Goal: Task Accomplishment & Management: Complete application form

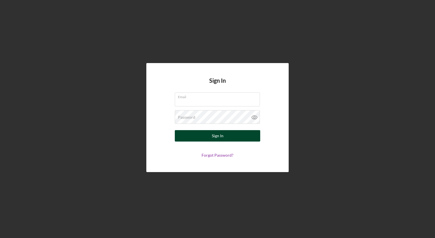
type input "[EMAIL_ADDRESS][DOMAIN_NAME]"
click at [201, 133] on button "Sign In" at bounding box center [217, 135] width 85 height 11
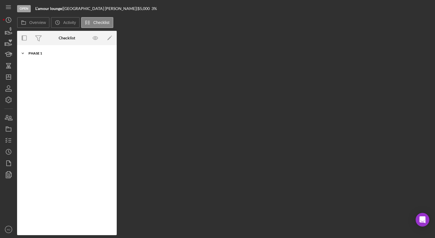
click at [44, 54] on div "Phase 1" at bounding box center [68, 53] width 81 height 3
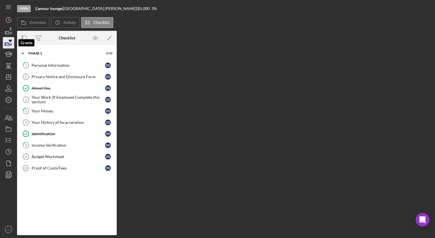
click at [7, 42] on icon "button" at bounding box center [8, 43] width 14 height 14
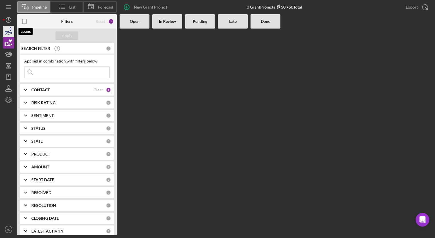
click at [10, 31] on icon "button" at bounding box center [8, 31] width 14 height 14
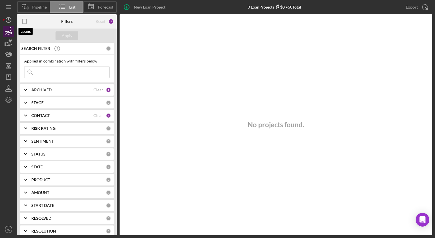
click at [10, 31] on icon "button" at bounding box center [8, 31] width 14 height 14
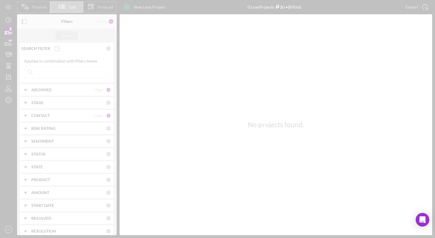
click at [10, 31] on div at bounding box center [217, 119] width 435 height 238
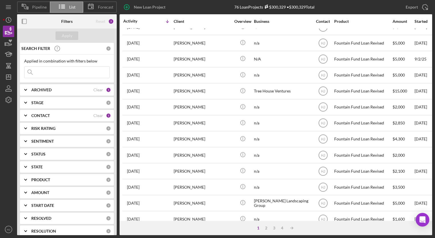
scroll to position [138, 0]
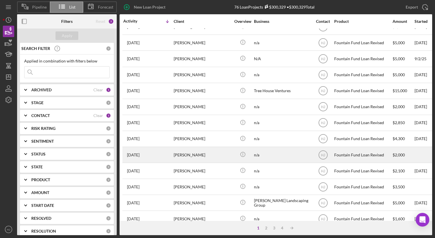
click at [199, 154] on div "[PERSON_NAME]" at bounding box center [202, 154] width 57 height 15
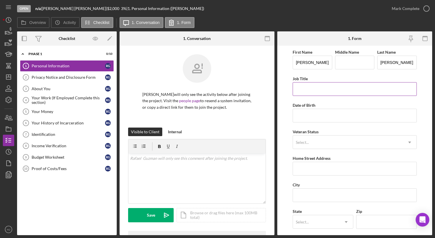
click at [322, 91] on input "Job Title" at bounding box center [355, 89] width 124 height 14
drag, startPoint x: 327, startPoint y: 118, endPoint x: 317, endPoint y: 89, distance: 30.1
click at [317, 89] on input "Brand ambasdador" at bounding box center [355, 89] width 124 height 14
type input "Brand ambassador"
click at [319, 114] on input "Date of Birth" at bounding box center [355, 116] width 124 height 14
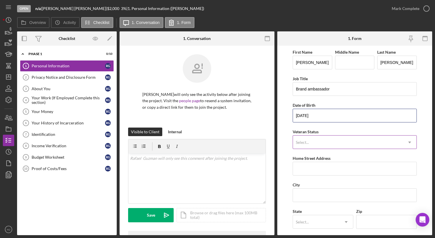
type input "[DATE]"
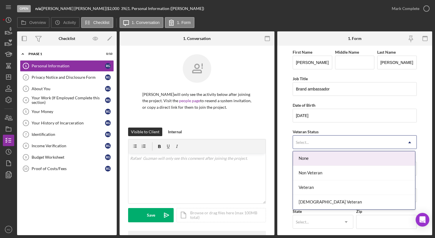
click at [317, 138] on div "Select..." at bounding box center [348, 142] width 110 height 13
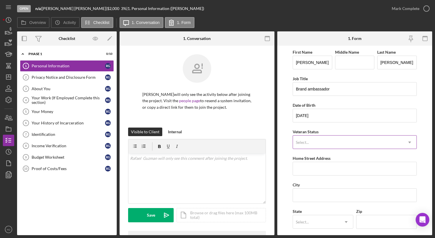
click at [325, 141] on div "Select..." at bounding box center [348, 142] width 110 height 13
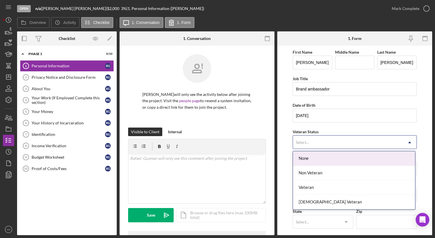
click at [311, 162] on div "None" at bounding box center [354, 158] width 122 height 15
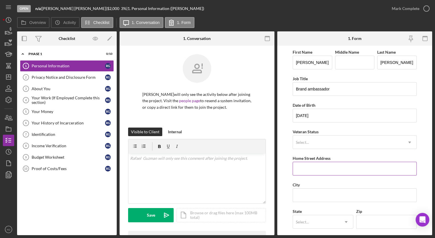
click at [313, 173] on input "Home Street Address" at bounding box center [355, 169] width 124 height 14
click at [288, 154] on form "First Name [PERSON_NAME] Middle Name Last Name [PERSON_NAME] Job Title Brand am…" at bounding box center [354, 140] width 155 height 189
click at [314, 171] on input "Home Street Address" at bounding box center [355, 169] width 124 height 14
type input "[STREET_ADDRESS]"
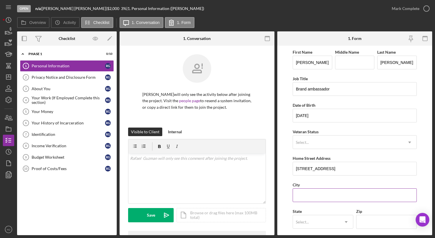
click at [311, 192] on input "City" at bounding box center [355, 195] width 124 height 14
type input "Attleborough"
click at [310, 219] on div "Select..." at bounding box center [316, 221] width 46 height 13
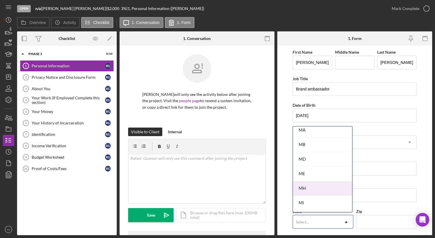
scroll to position [372, 0]
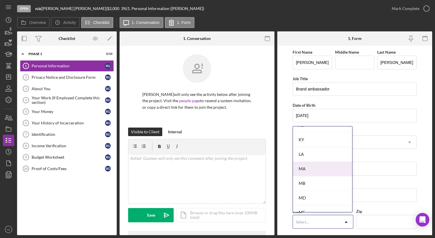
click at [304, 168] on div "MA" at bounding box center [322, 169] width 59 height 15
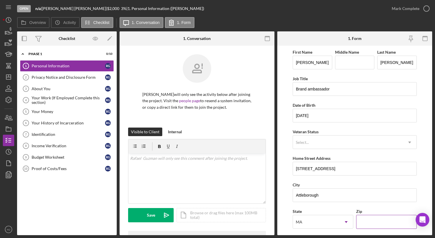
click at [375, 224] on input "Zip" at bounding box center [386, 222] width 61 height 14
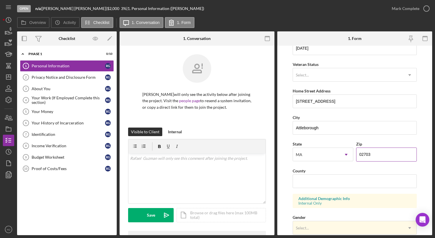
scroll to position [72, 0]
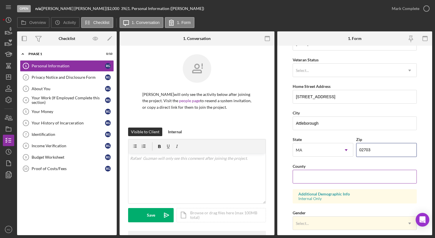
type input "02703"
click at [330, 172] on input "County" at bounding box center [355, 177] width 124 height 14
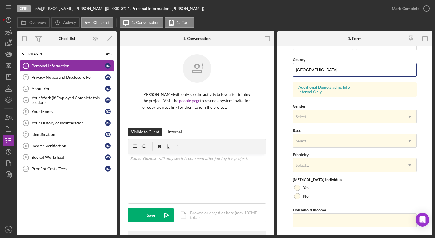
scroll to position [190, 0]
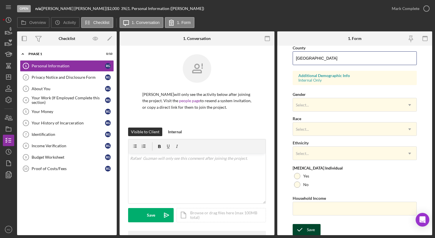
type input "[GEOGRAPHIC_DATA]"
click at [310, 231] on div "Save" at bounding box center [311, 229] width 8 height 11
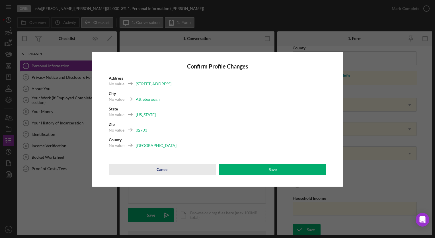
drag, startPoint x: 256, startPoint y: 169, endPoint x: 163, endPoint y: 170, distance: 93.2
click at [163, 170] on div "Cancel" at bounding box center [163, 169] width 12 height 11
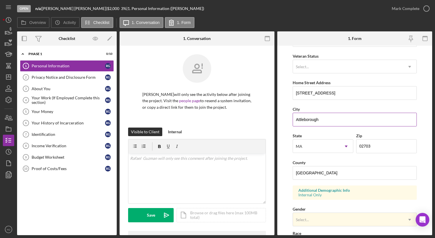
scroll to position [75, 0]
click at [310, 120] on input "Attleborough" at bounding box center [355, 120] width 124 height 14
click at [319, 119] on input "Attleborough" at bounding box center [355, 120] width 124 height 14
click at [311, 119] on input "Attleborough" at bounding box center [355, 120] width 124 height 14
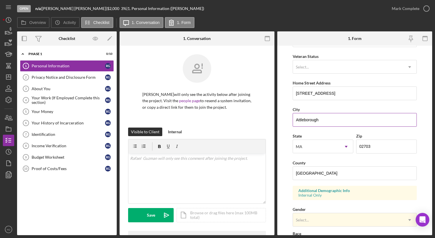
click at [311, 119] on input "Attleborough" at bounding box center [355, 120] width 124 height 14
click at [326, 117] on input "Attlebor" at bounding box center [355, 120] width 124 height 14
click at [326, 117] on input "Attleboro" at bounding box center [355, 120] width 124 height 14
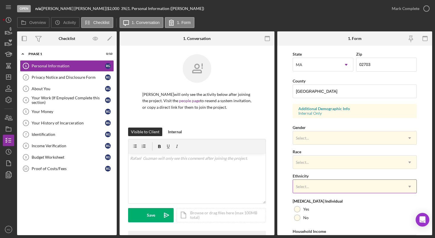
scroll to position [190, 0]
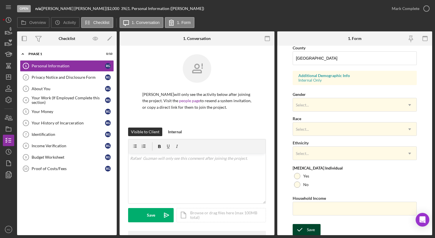
type input "Attleboro"
click at [307, 229] on button "Save" at bounding box center [307, 229] width 28 height 11
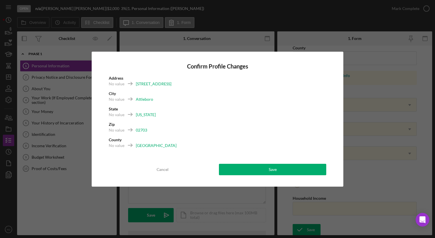
click at [268, 175] on div "Confirm Profile Changes Address No value [STREET_ADDRESS] No value [US_STATE] Z…" at bounding box center [218, 119] width 252 height 135
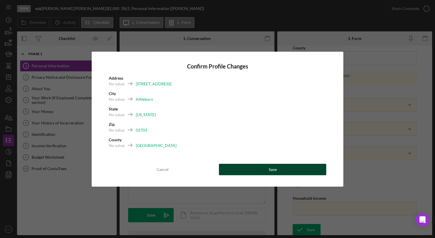
click at [260, 169] on button "Save" at bounding box center [272, 169] width 107 height 11
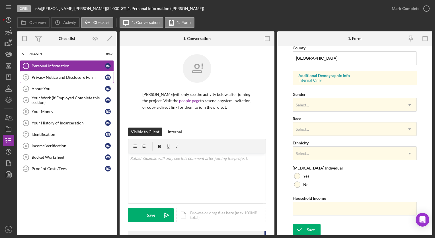
click at [88, 77] on div "Privacy Notice and Disclosure Form" at bounding box center [69, 77] width 74 height 5
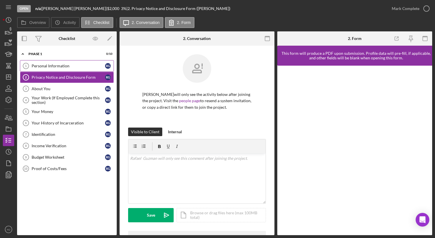
click at [67, 68] on div "Personal Information" at bounding box center [69, 66] width 74 height 5
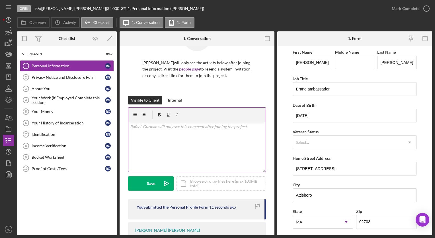
scroll to position [73, 0]
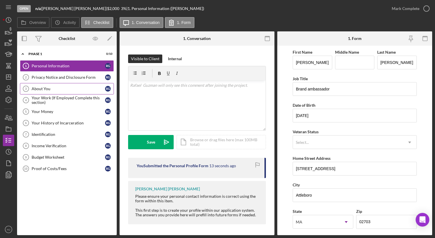
click at [74, 86] on div "About You" at bounding box center [69, 88] width 74 height 5
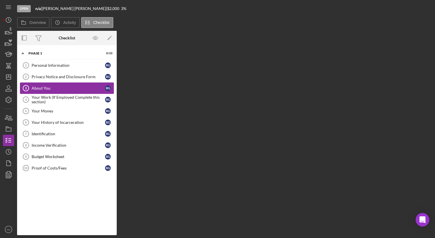
click at [74, 86] on div "About You" at bounding box center [69, 88] width 74 height 5
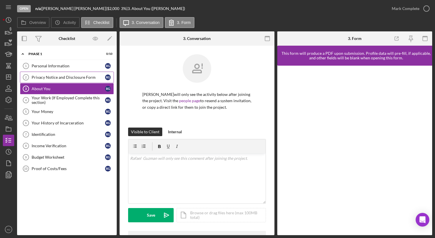
click at [63, 77] on div "Privacy Notice and Disclosure Form" at bounding box center [69, 77] width 74 height 5
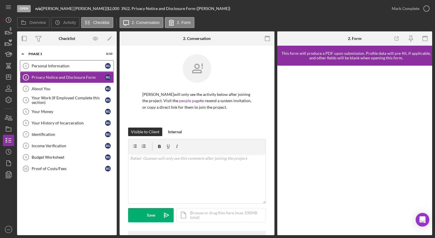
click at [52, 64] on div "Personal Information" at bounding box center [69, 66] width 74 height 5
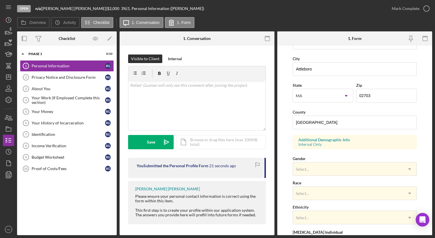
scroll to position [190, 0]
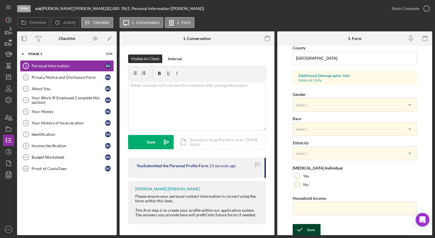
click at [307, 226] on icon "submit" at bounding box center [300, 229] width 14 height 14
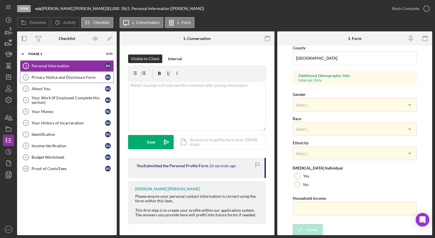
click at [40, 82] on link "Privacy Notice and Disclosure Form 2 Privacy Notice and Disclosure Form R G" at bounding box center [67, 77] width 94 height 11
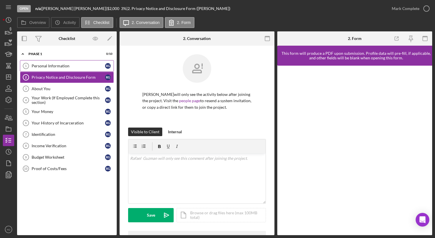
click at [48, 66] on div "Personal Information" at bounding box center [69, 66] width 74 height 5
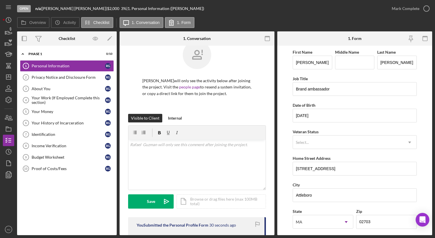
scroll to position [73, 0]
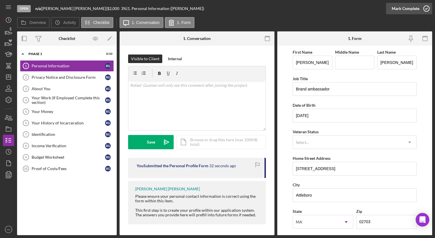
click at [395, 10] on div "Mark Complete" at bounding box center [406, 8] width 28 height 11
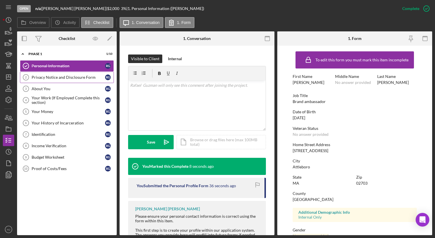
click at [53, 81] on link "Privacy Notice and Disclosure Form 2 Privacy Notice and Disclosure Form R G" at bounding box center [67, 77] width 94 height 11
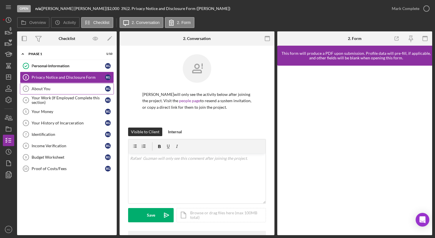
click at [44, 85] on link "About You 3 About You R G" at bounding box center [67, 88] width 94 height 11
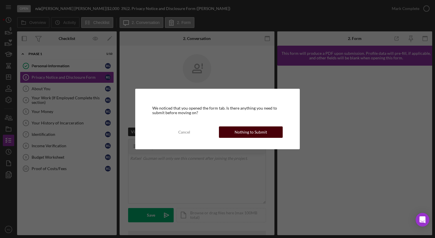
click at [230, 129] on button "Nothing to Submit" at bounding box center [251, 131] width 64 height 11
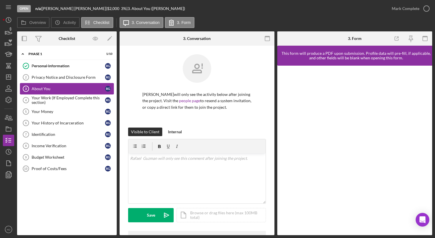
click at [41, 87] on div "About You" at bounding box center [69, 88] width 74 height 5
click at [9, 34] on icon "button" at bounding box center [9, 32] width 6 height 3
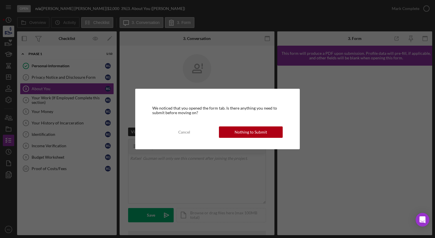
click at [9, 34] on div "We noticed that you opened the form tab. Is there anything you need to submit b…" at bounding box center [217, 119] width 435 height 238
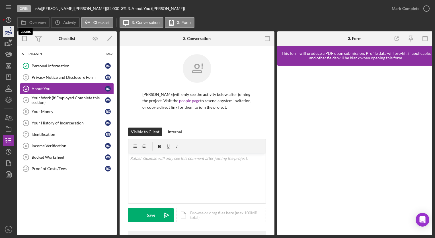
click at [10, 29] on icon "button" at bounding box center [11, 29] width 2 height 4
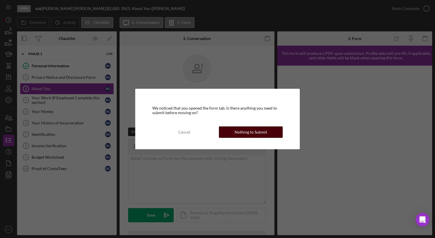
click at [245, 134] on div "Nothing to Submit" at bounding box center [251, 131] width 32 height 11
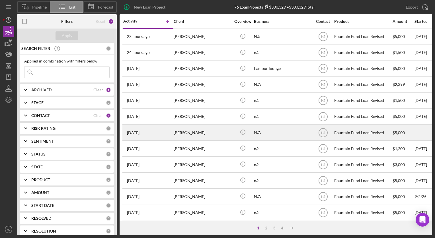
click at [183, 134] on div "[PERSON_NAME]" at bounding box center [202, 132] width 57 height 15
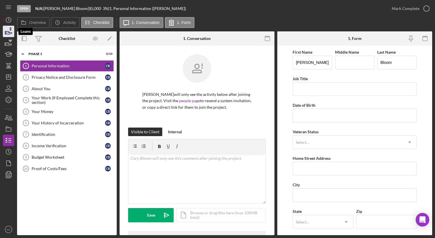
click at [7, 34] on icon "button" at bounding box center [8, 31] width 14 height 14
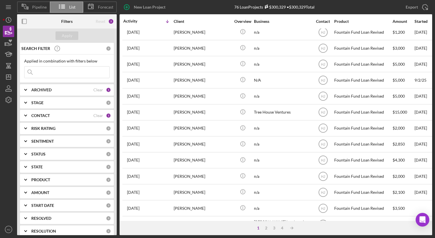
scroll to position [117, 0]
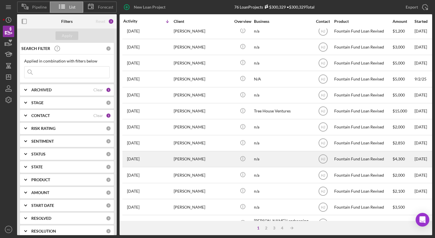
click at [201, 162] on div "[PERSON_NAME]" at bounding box center [202, 158] width 57 height 15
